Goal: Find specific page/section: Find specific page/section

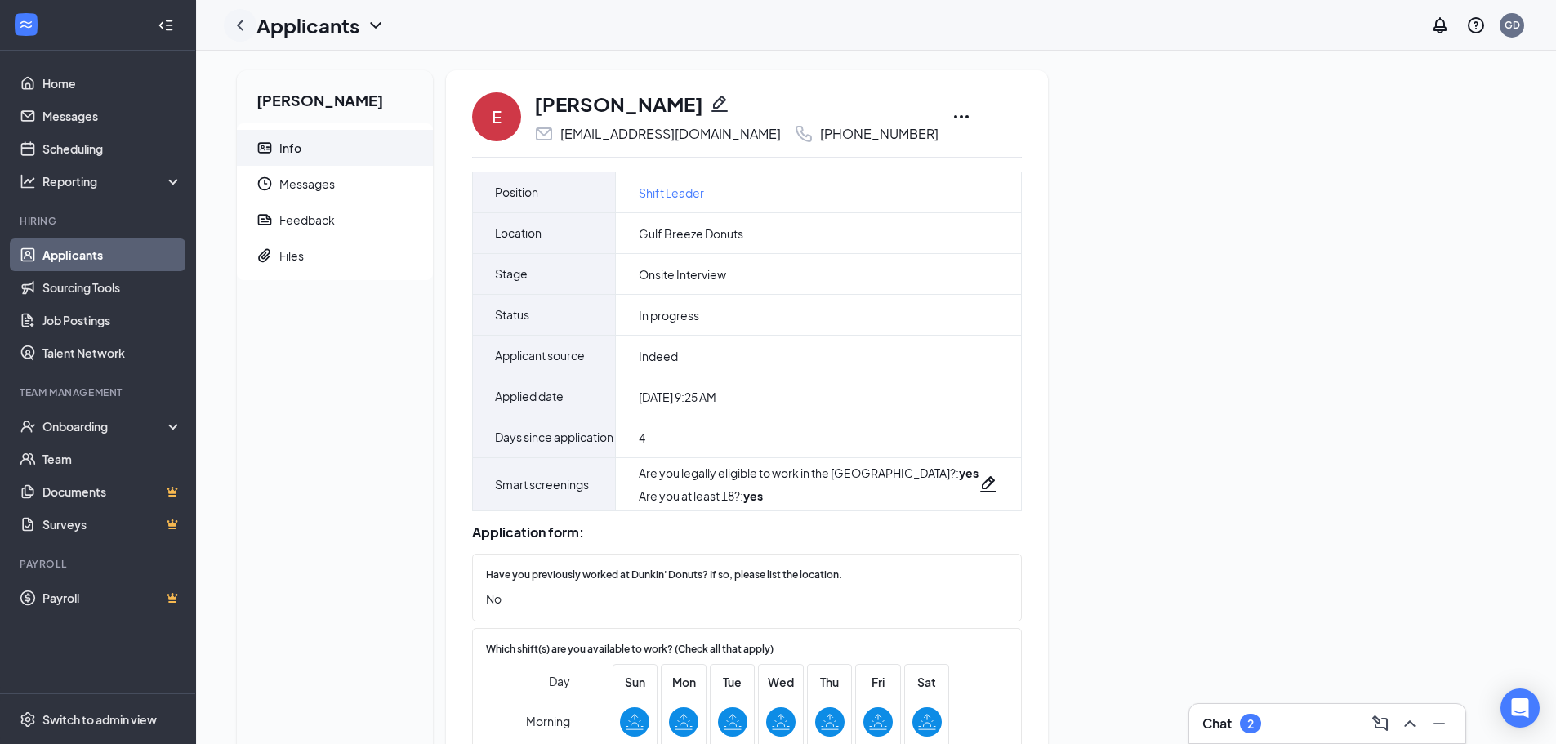
click at [248, 32] on icon "ChevronLeft" at bounding box center [240, 26] width 20 height 20
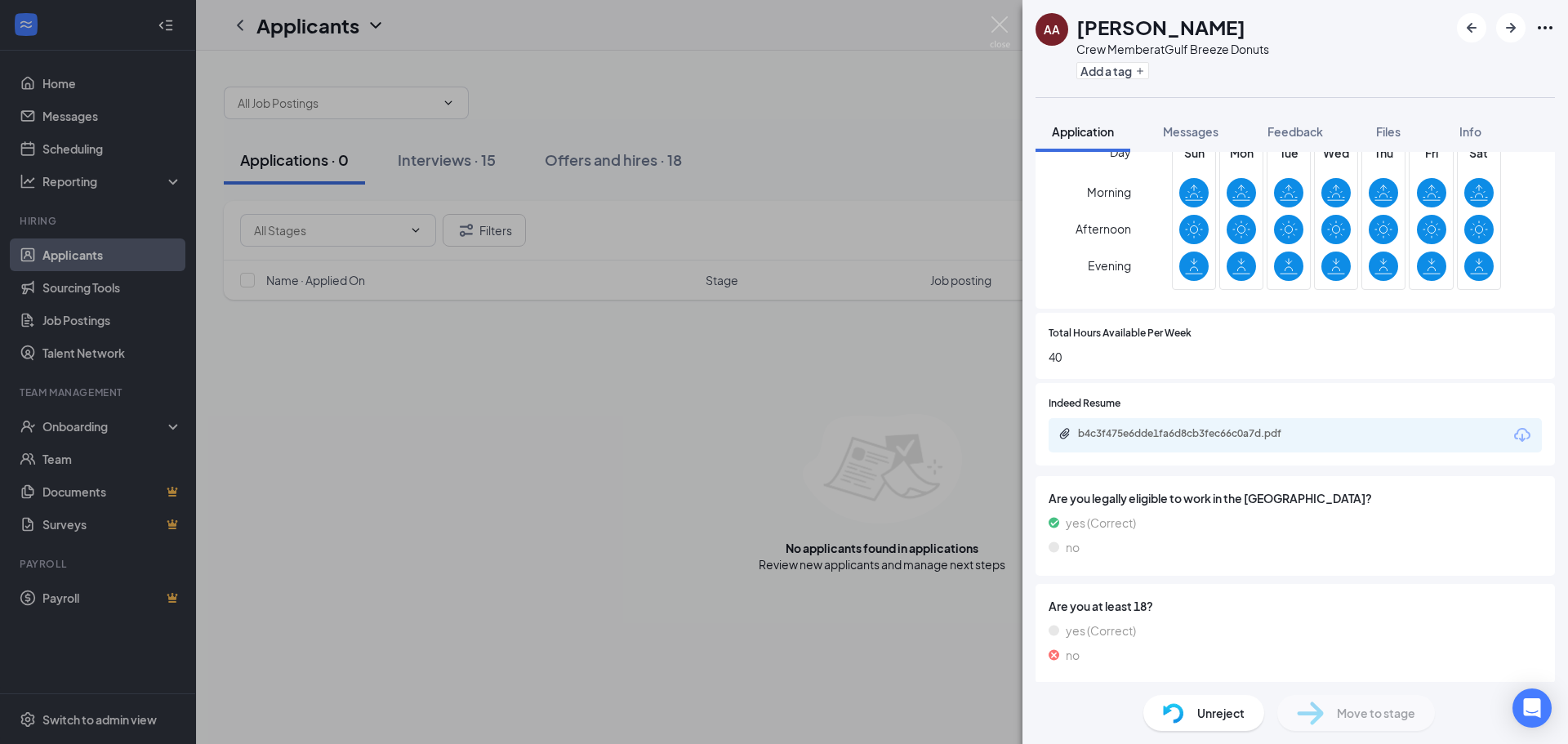
scroll to position [414, 0]
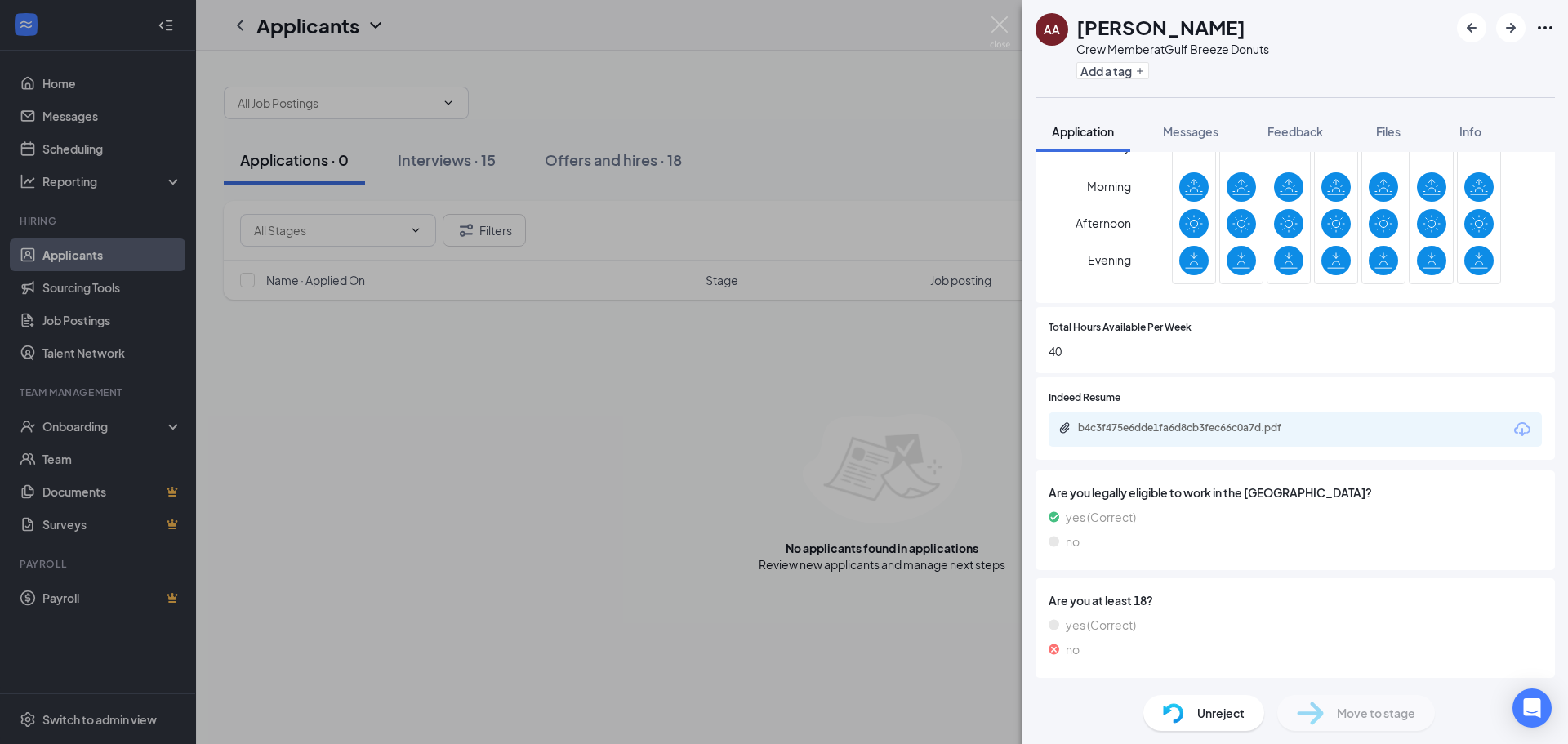
click at [758, 387] on div "AA [PERSON_NAME] Crew Member at Gulf Breeze Donuts Add a tag Application Messag…" at bounding box center [784, 372] width 1568 height 744
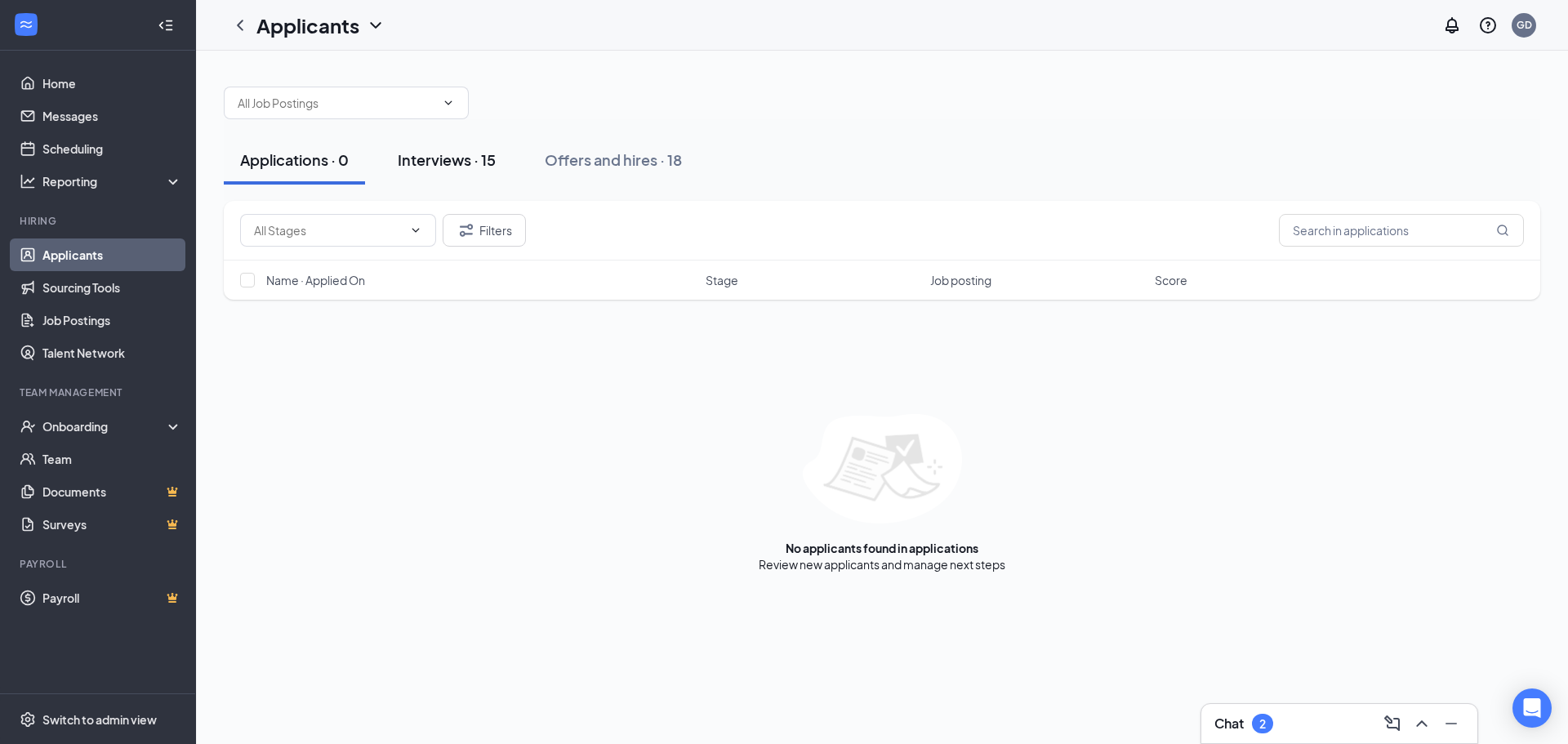
click at [490, 162] on div "Interviews · 15" at bounding box center [447, 159] width 98 height 20
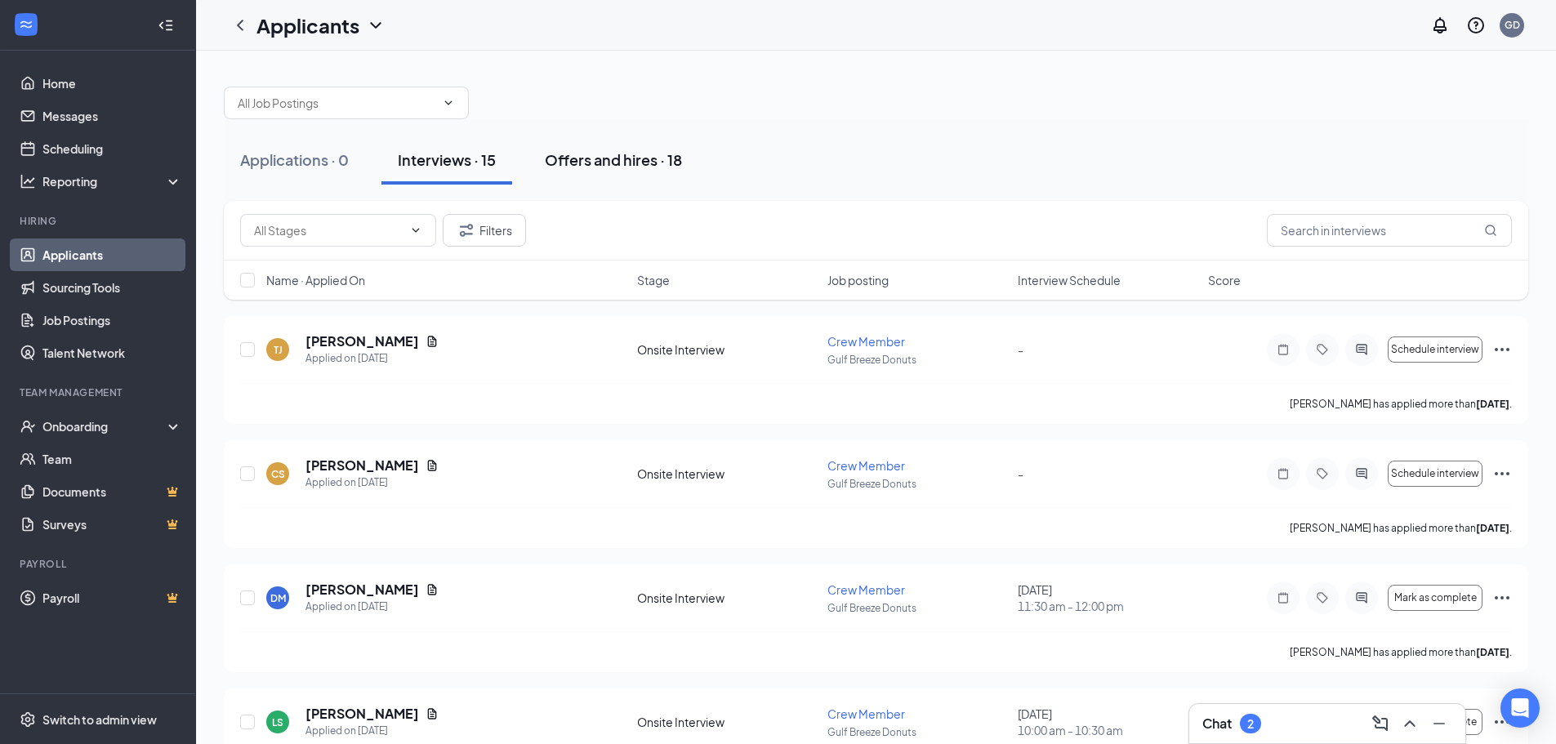
click at [655, 156] on div "Offers and hires · 18" at bounding box center [613, 159] width 137 height 20
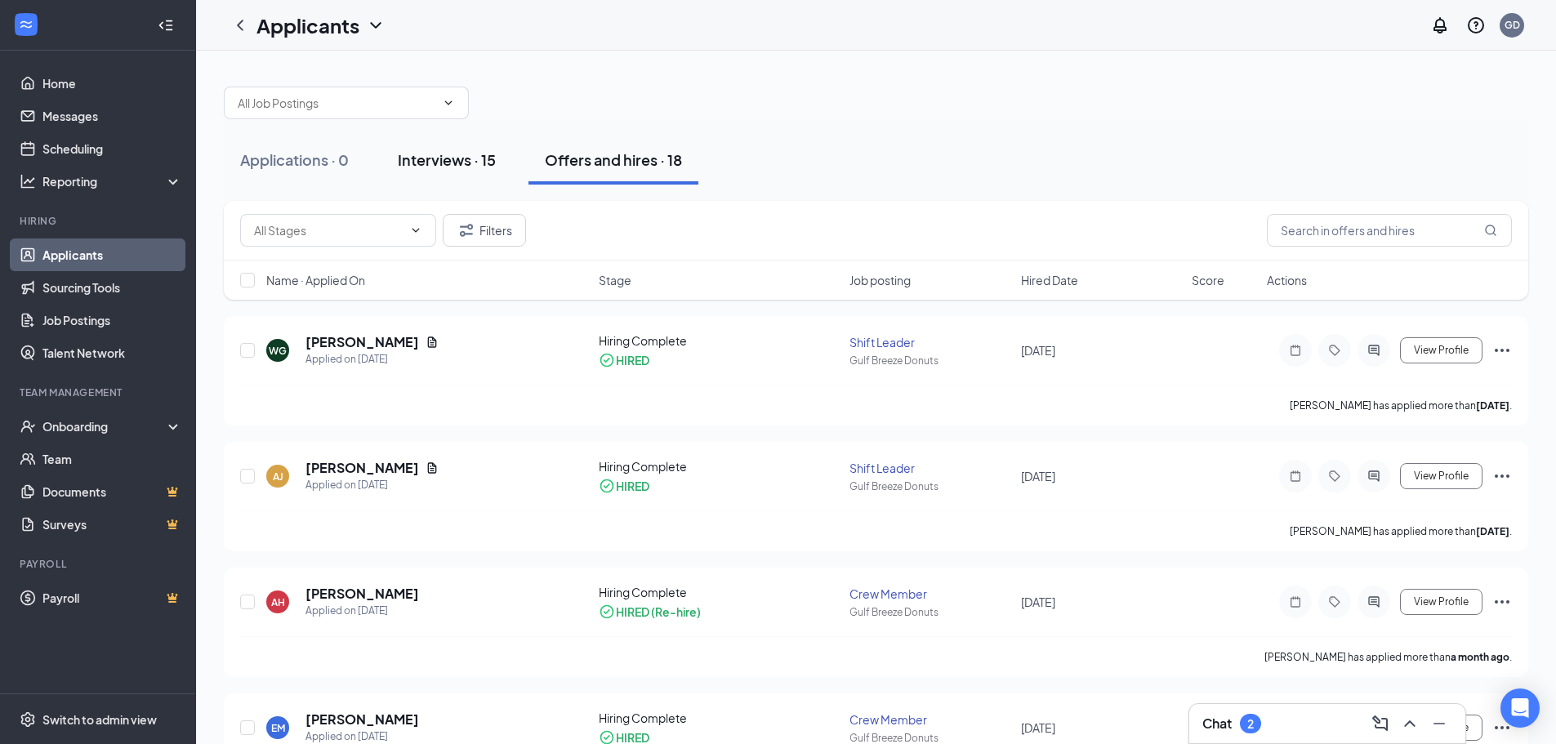
click at [458, 155] on div "Interviews · 15" at bounding box center [447, 159] width 98 height 20
